Goal: Task Accomplishment & Management: Use online tool/utility

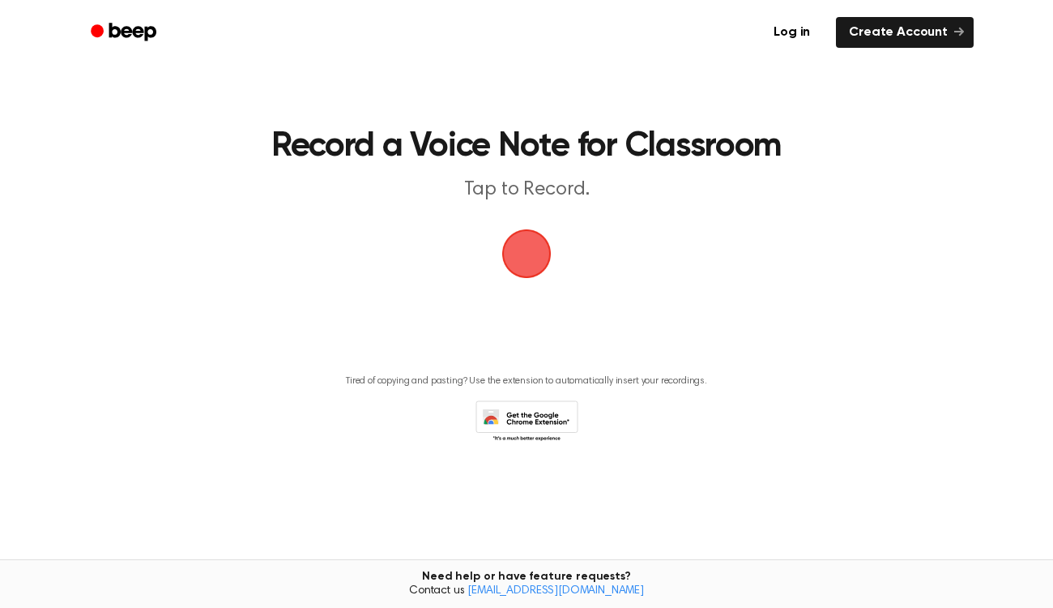
click at [524, 258] on span "button" at bounding box center [526, 253] width 49 height 49
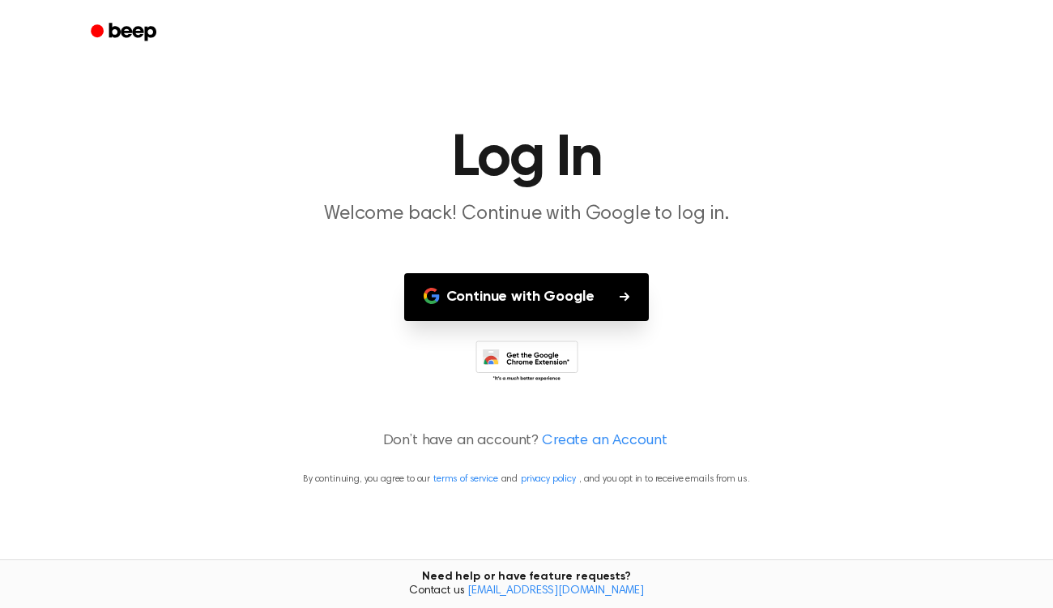
click at [557, 295] on button "Continue with Google" at bounding box center [526, 297] width 245 height 48
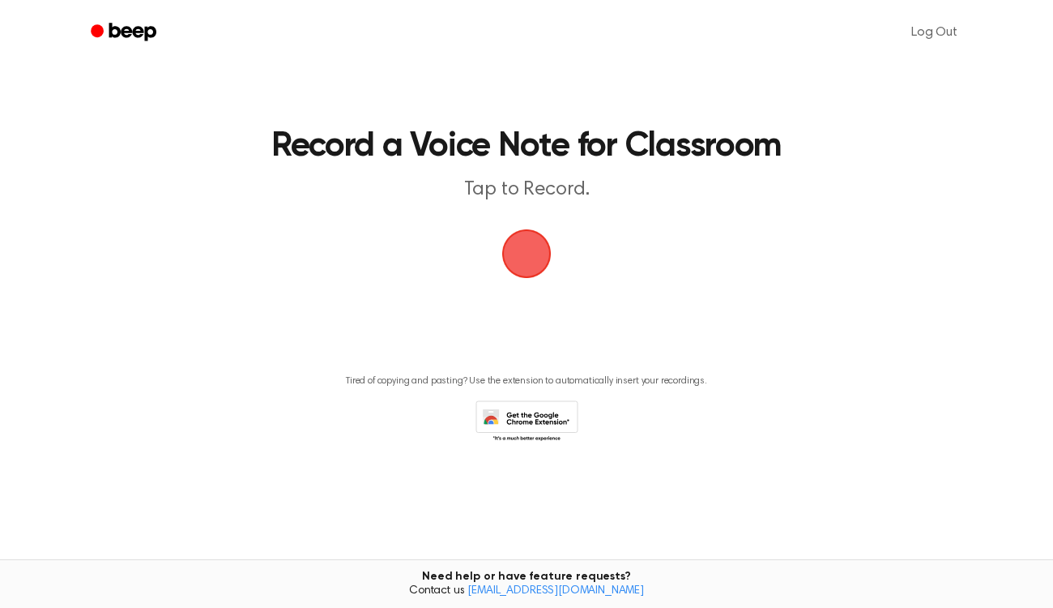
click at [522, 260] on span "button" at bounding box center [526, 253] width 45 height 45
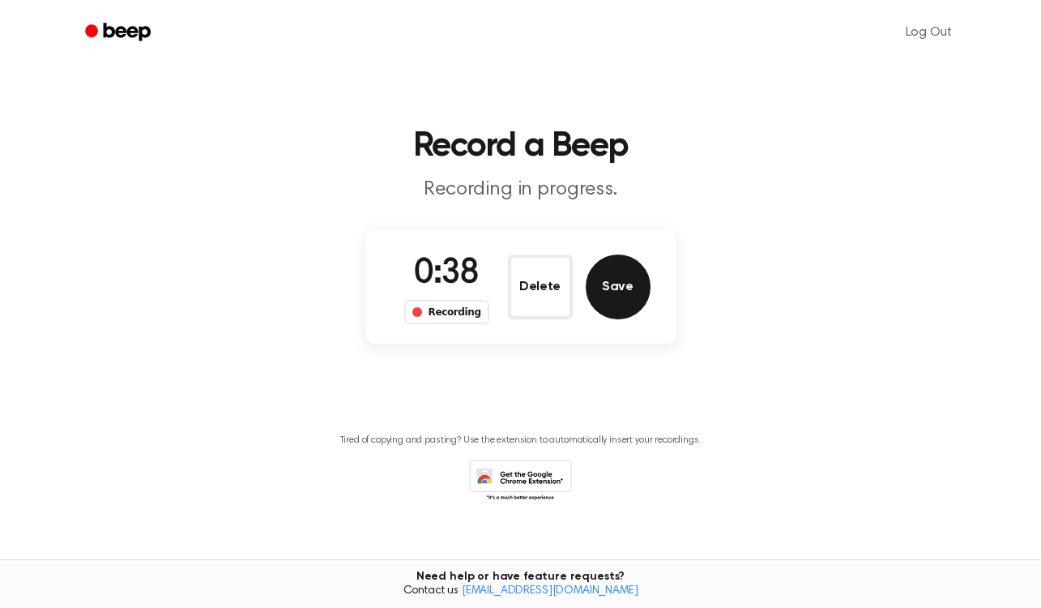
click at [617, 285] on button "Save" at bounding box center [618, 286] width 65 height 65
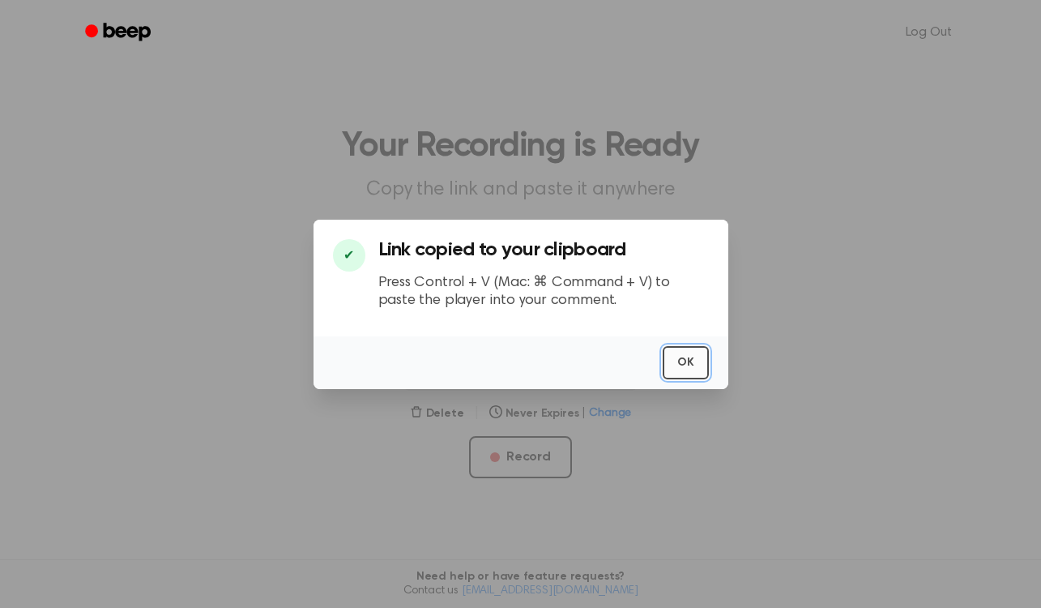
click at [685, 362] on button "OK" at bounding box center [686, 362] width 46 height 33
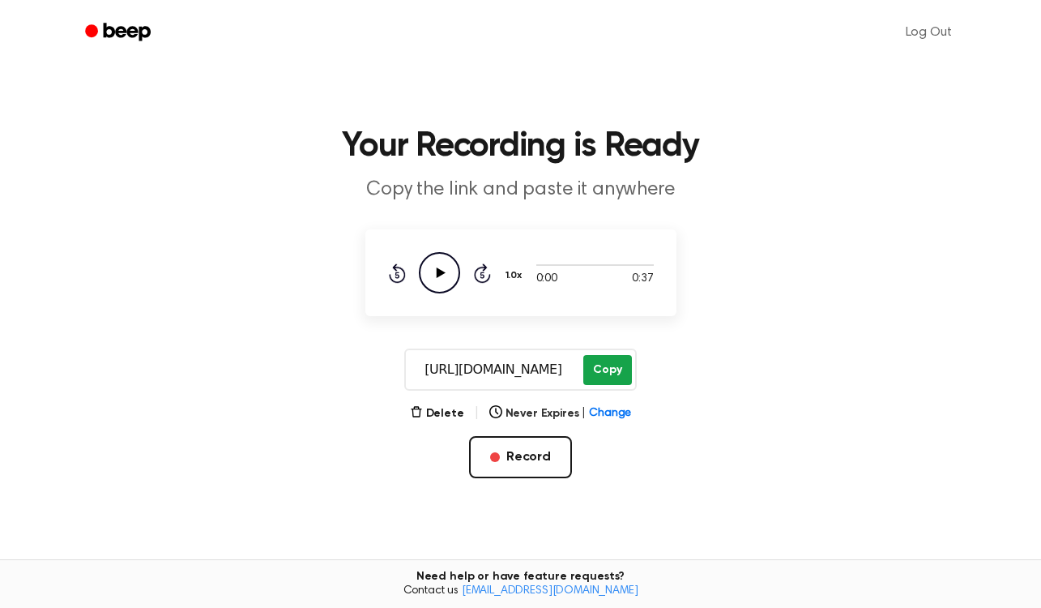
click at [608, 363] on button "Copy" at bounding box center [607, 370] width 48 height 30
